Goal: Task Accomplishment & Management: Use online tool/utility

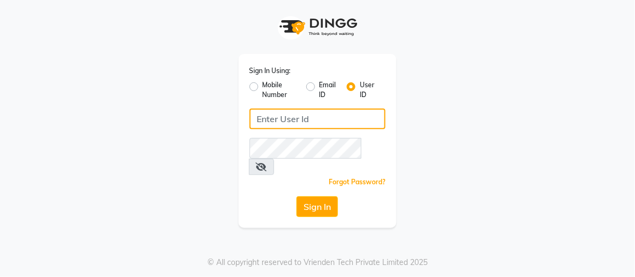
type input "rajaj"
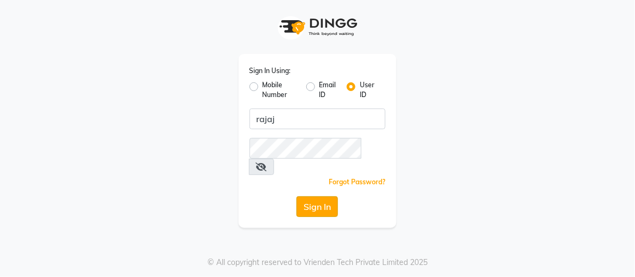
click at [320, 198] on button "Sign In" at bounding box center [318, 207] width 42 height 21
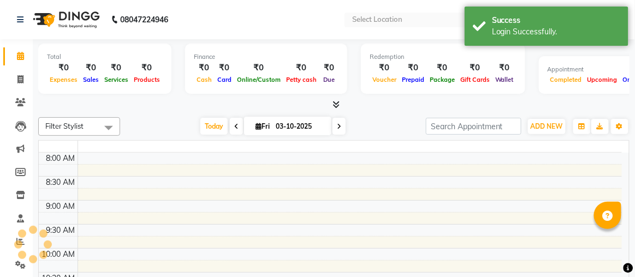
select select "en"
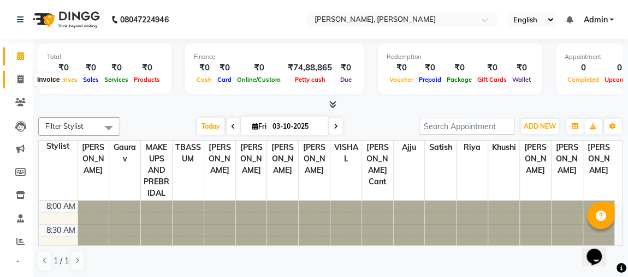
click at [20, 82] on icon at bounding box center [20, 79] width 6 height 8
select select "service"
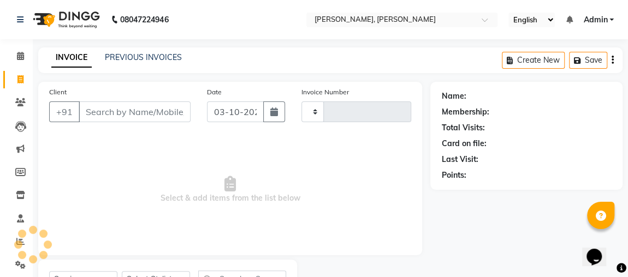
type input "2560"
select select "4362"
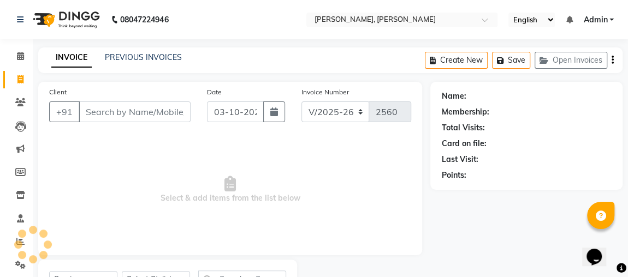
click at [97, 111] on input "Client" at bounding box center [135, 112] width 112 height 21
click at [137, 56] on link "PREVIOUS INVOICES" at bounding box center [143, 57] width 77 height 10
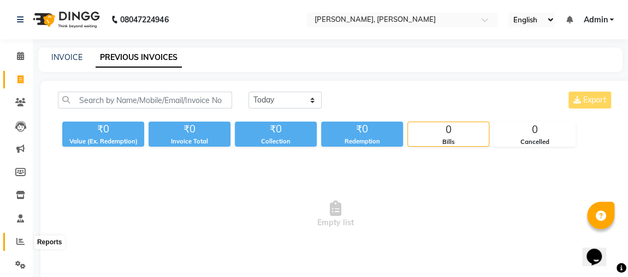
click at [15, 242] on span at bounding box center [20, 242] width 19 height 13
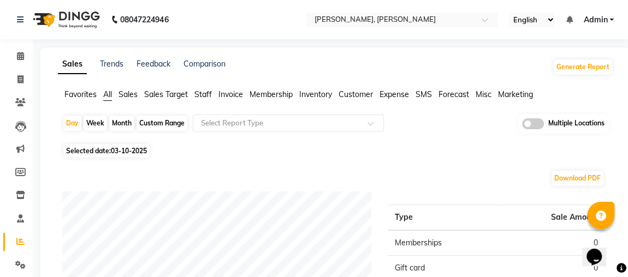
click at [125, 122] on div "Month" at bounding box center [121, 123] width 25 height 15
select select "10"
select select "2025"
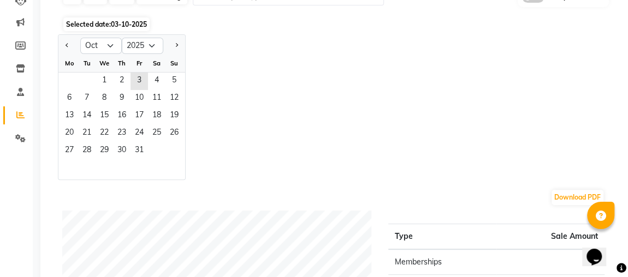
scroll to position [242, 0]
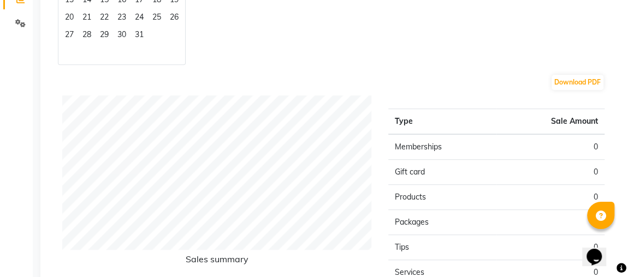
click at [124, 194] on div "Day Week Month Custom Range Select Report Type Multiple Locations Selected date…" at bounding box center [335, 146] width 555 height 549
click at [139, 32] on span "31" at bounding box center [139, 35] width 17 height 17
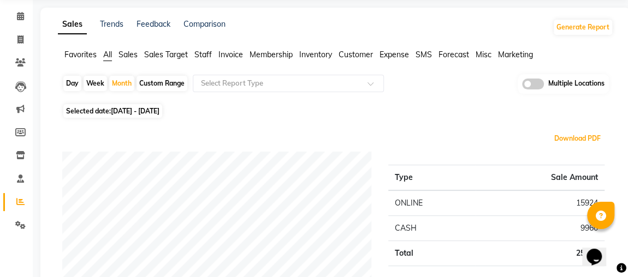
scroll to position [39, 0]
